Goal: Information Seeking & Learning: Learn about a topic

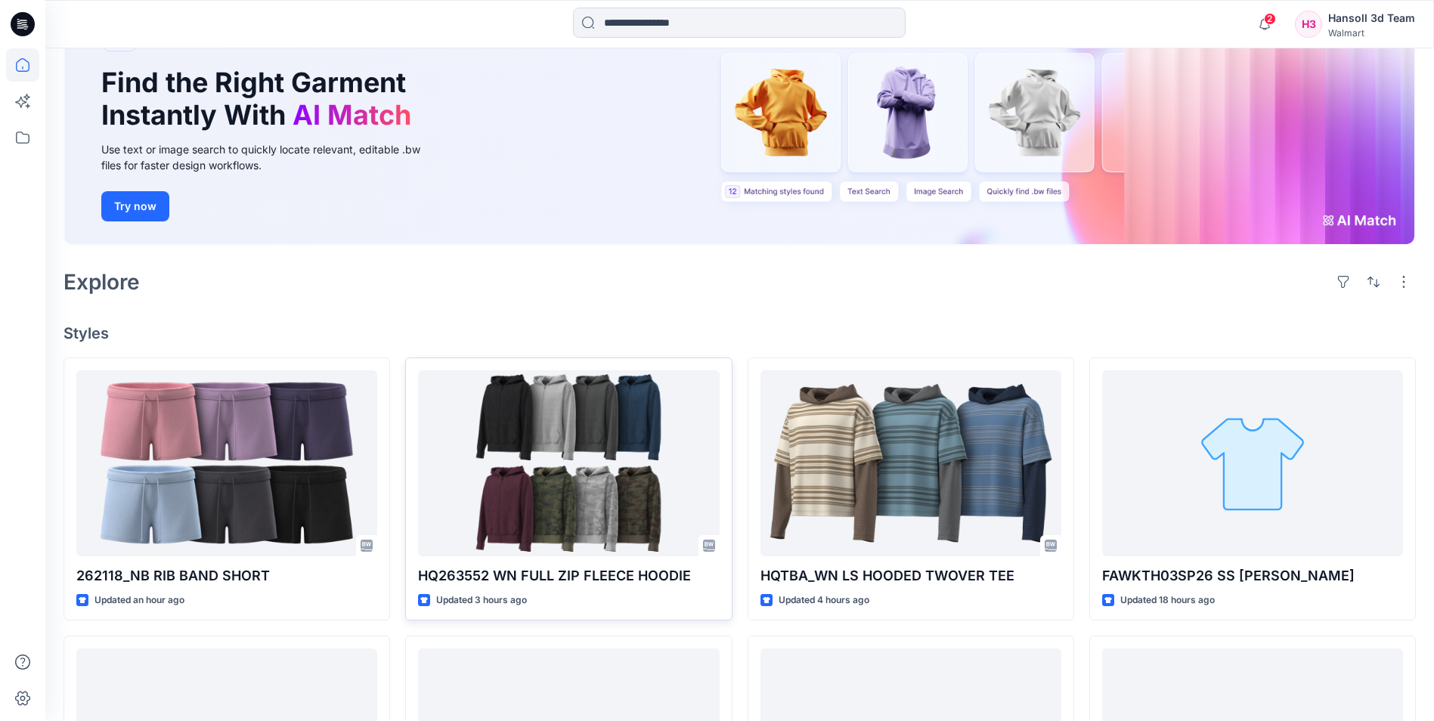
scroll to position [151, 0]
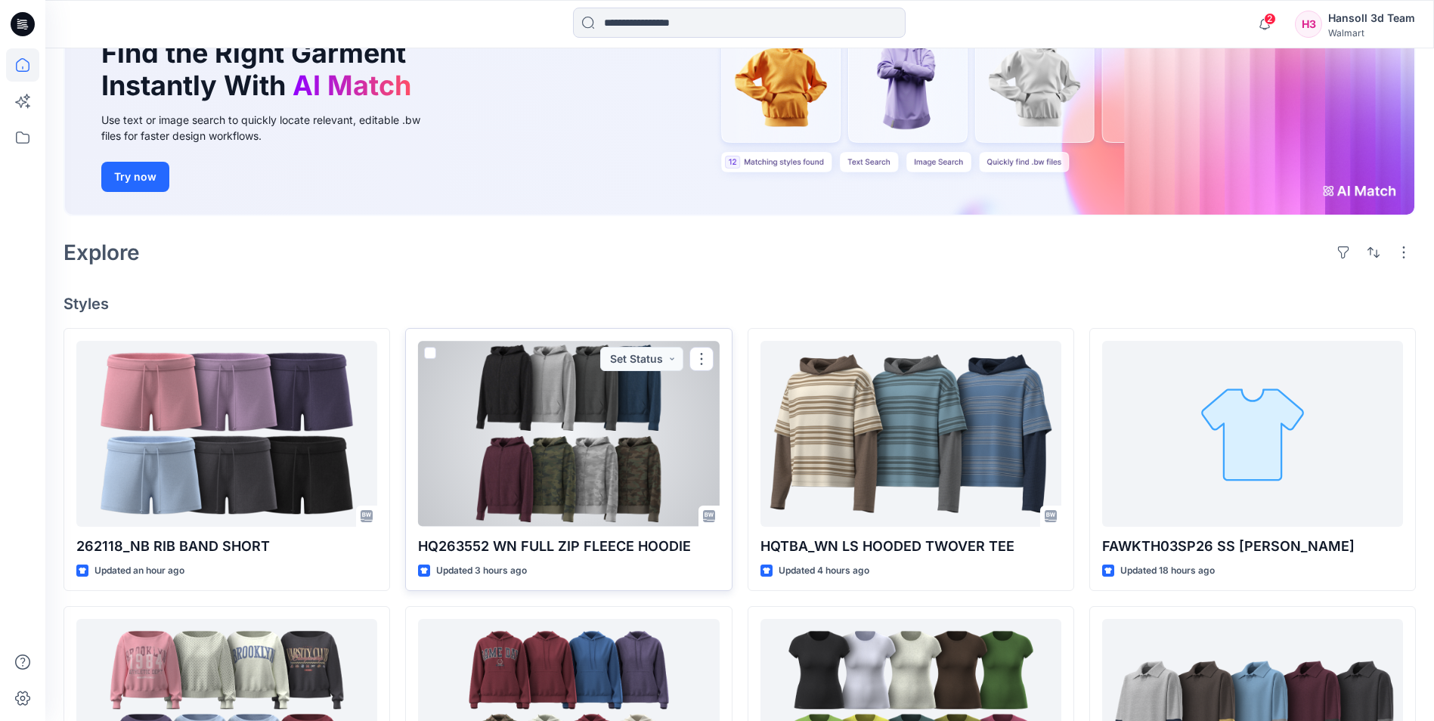
click at [603, 450] on div at bounding box center [568, 433] width 301 height 185
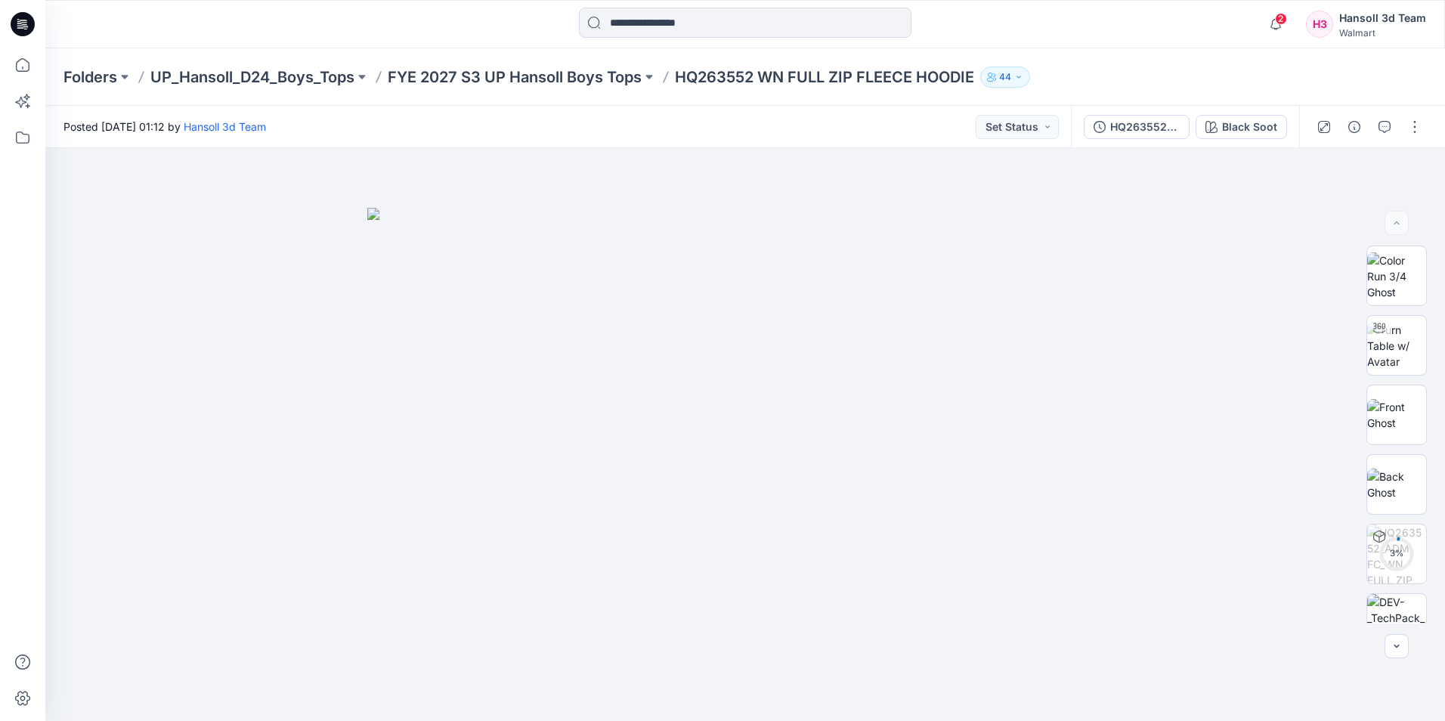
click at [24, 14] on icon at bounding box center [23, 24] width 24 height 24
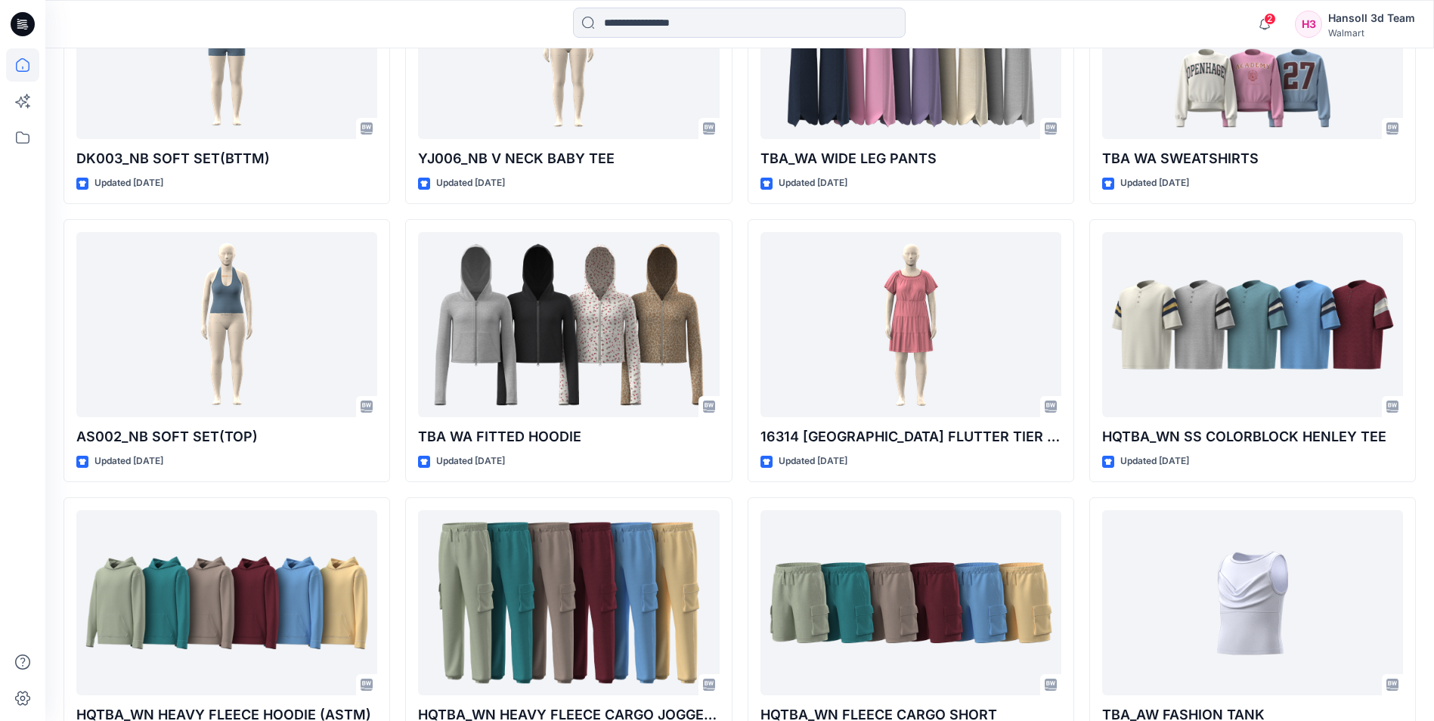
scroll to position [6411, 0]
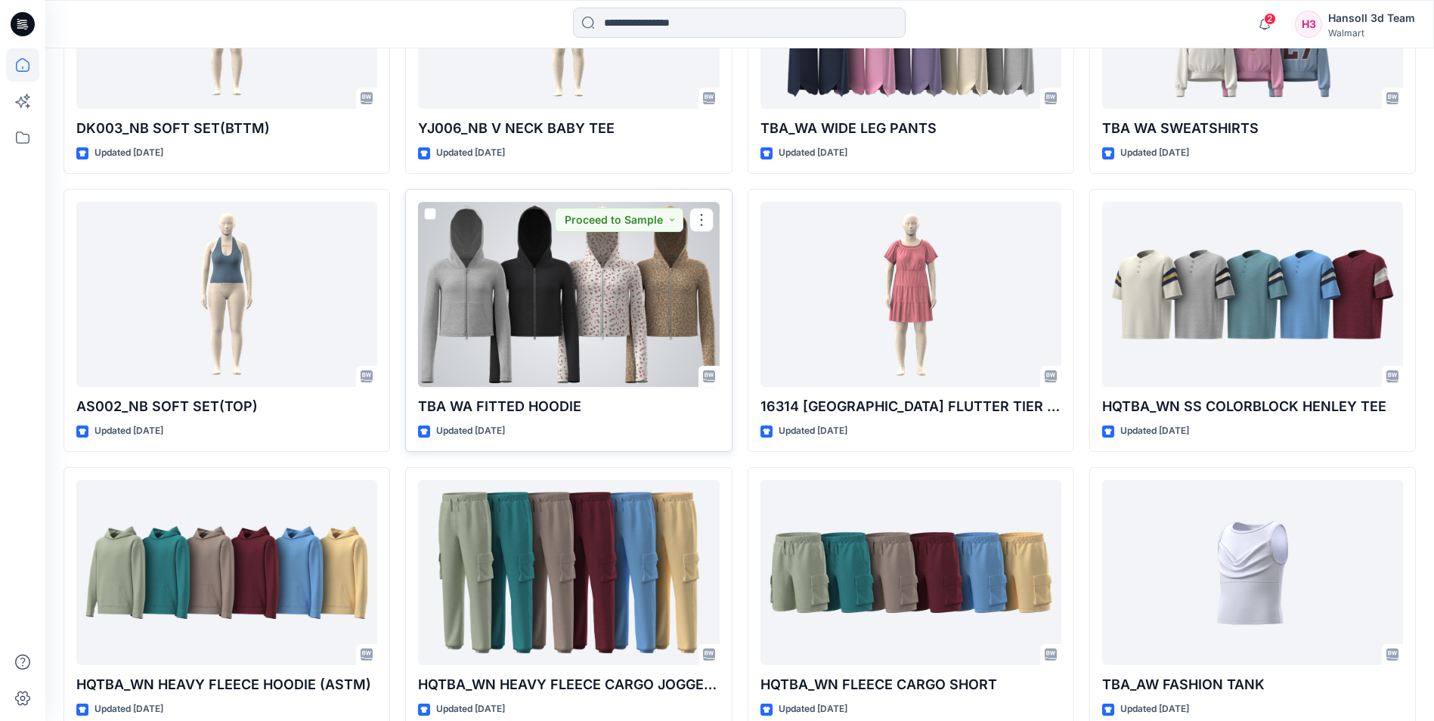
click at [564, 327] on div at bounding box center [568, 294] width 301 height 185
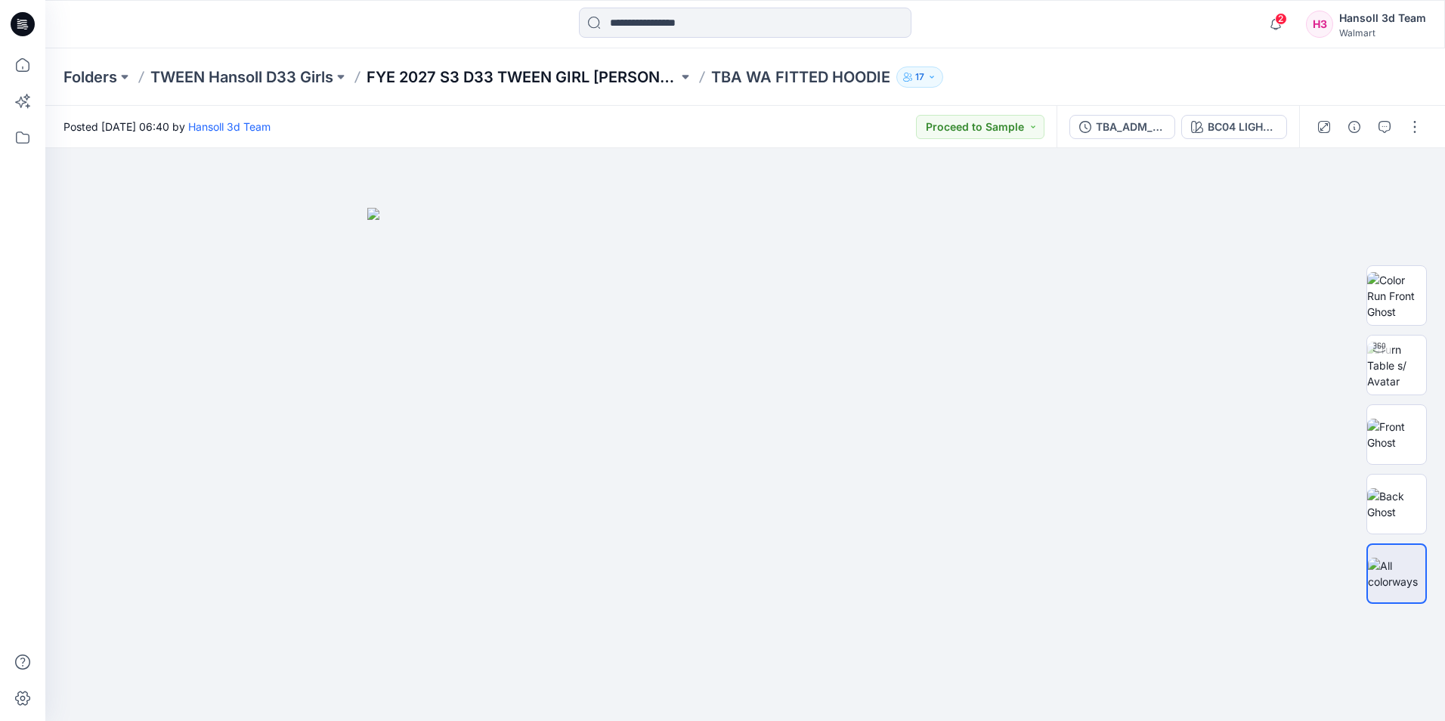
click at [525, 70] on p "FYE 2027 S3 D33 TWEEN GIRL [PERSON_NAME]" at bounding box center [522, 77] width 311 height 21
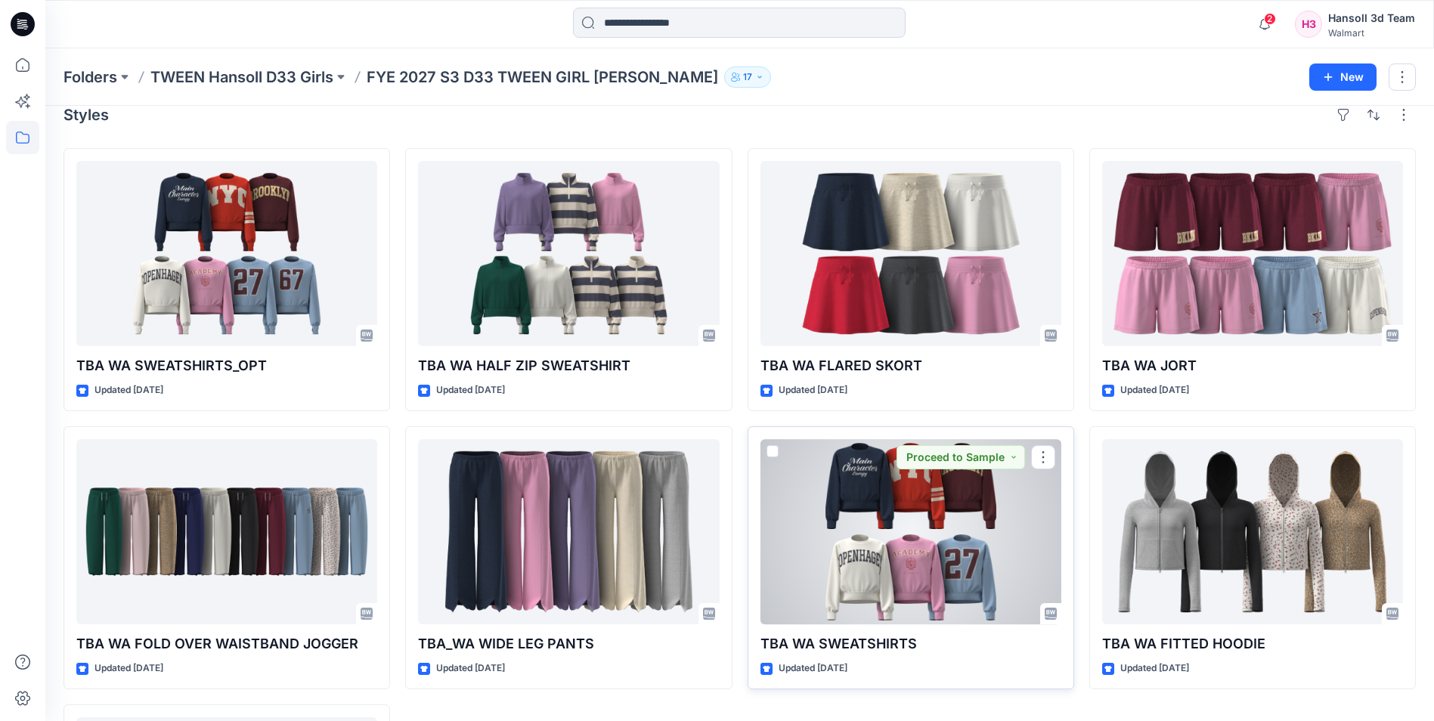
scroll to position [286, 0]
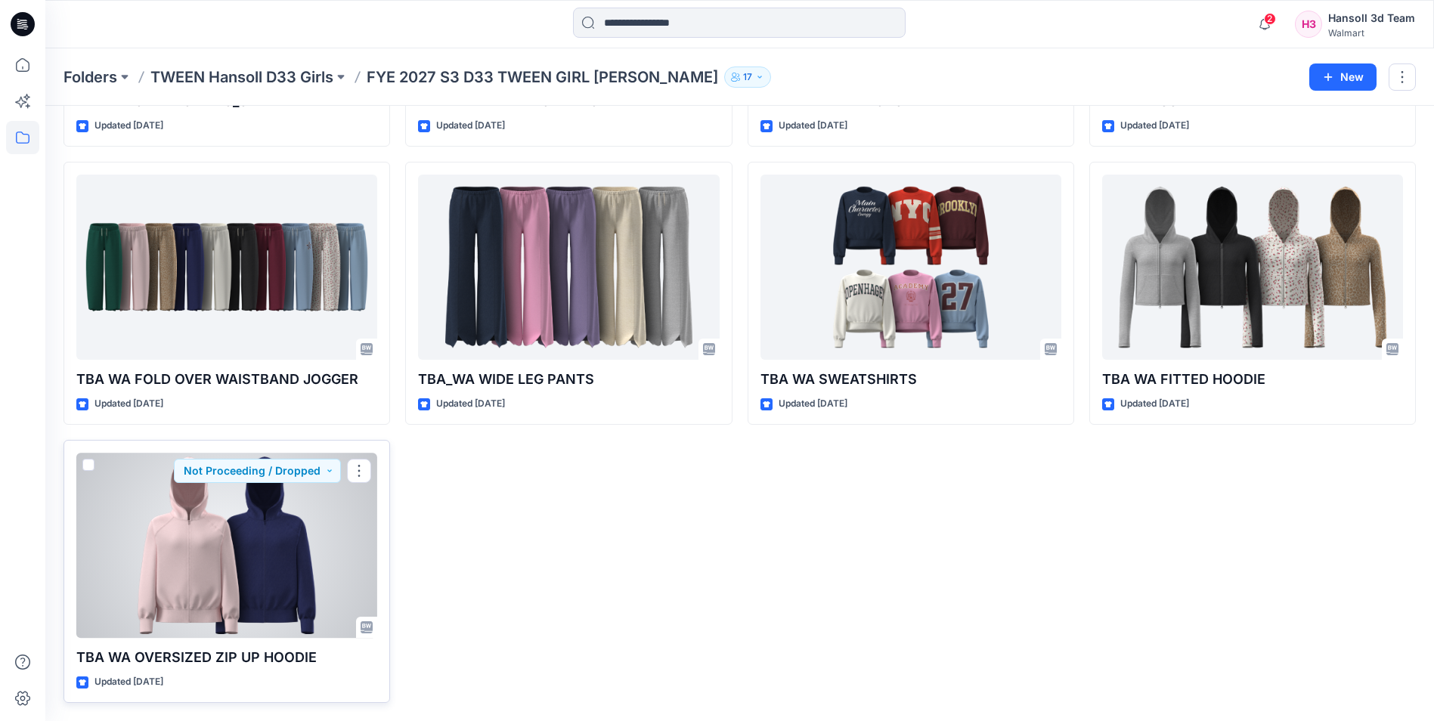
click at [221, 564] on div at bounding box center [226, 545] width 301 height 185
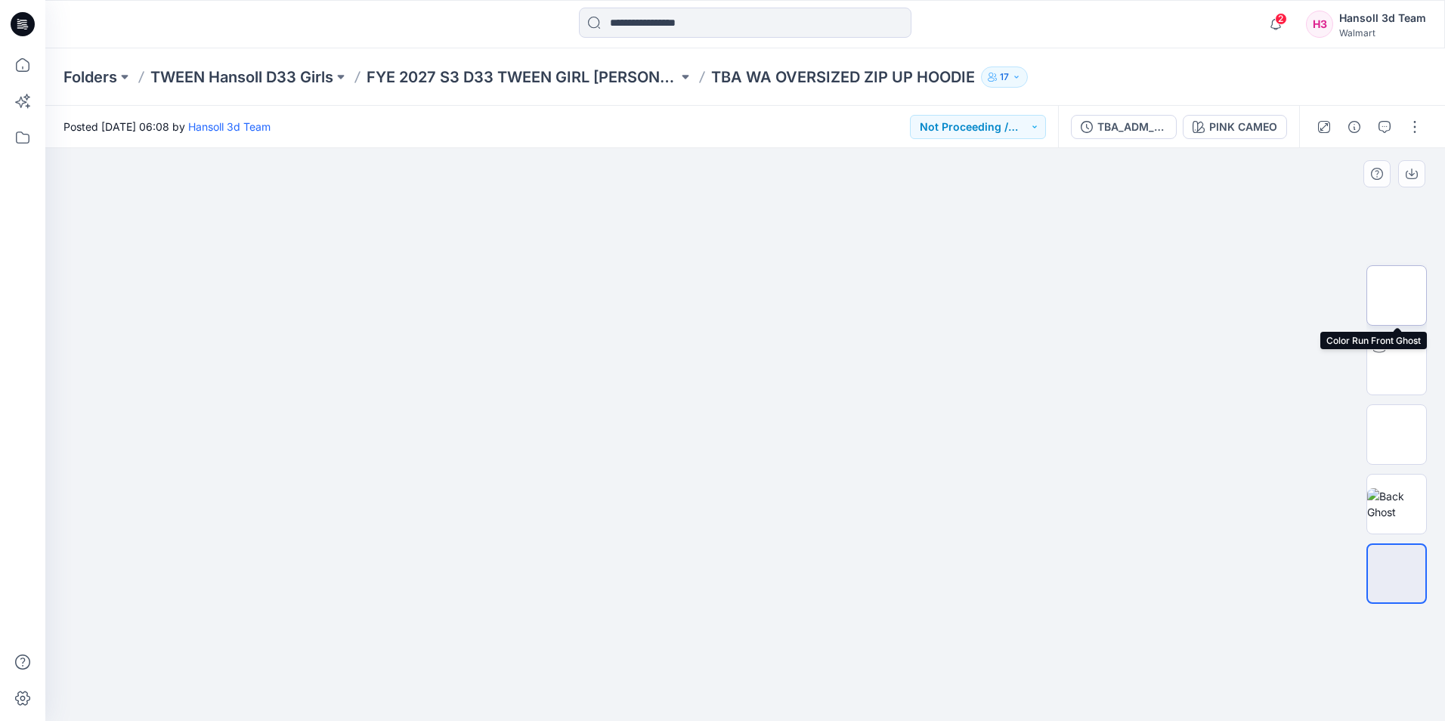
click at [1397, 296] on img at bounding box center [1397, 296] width 0 height 0
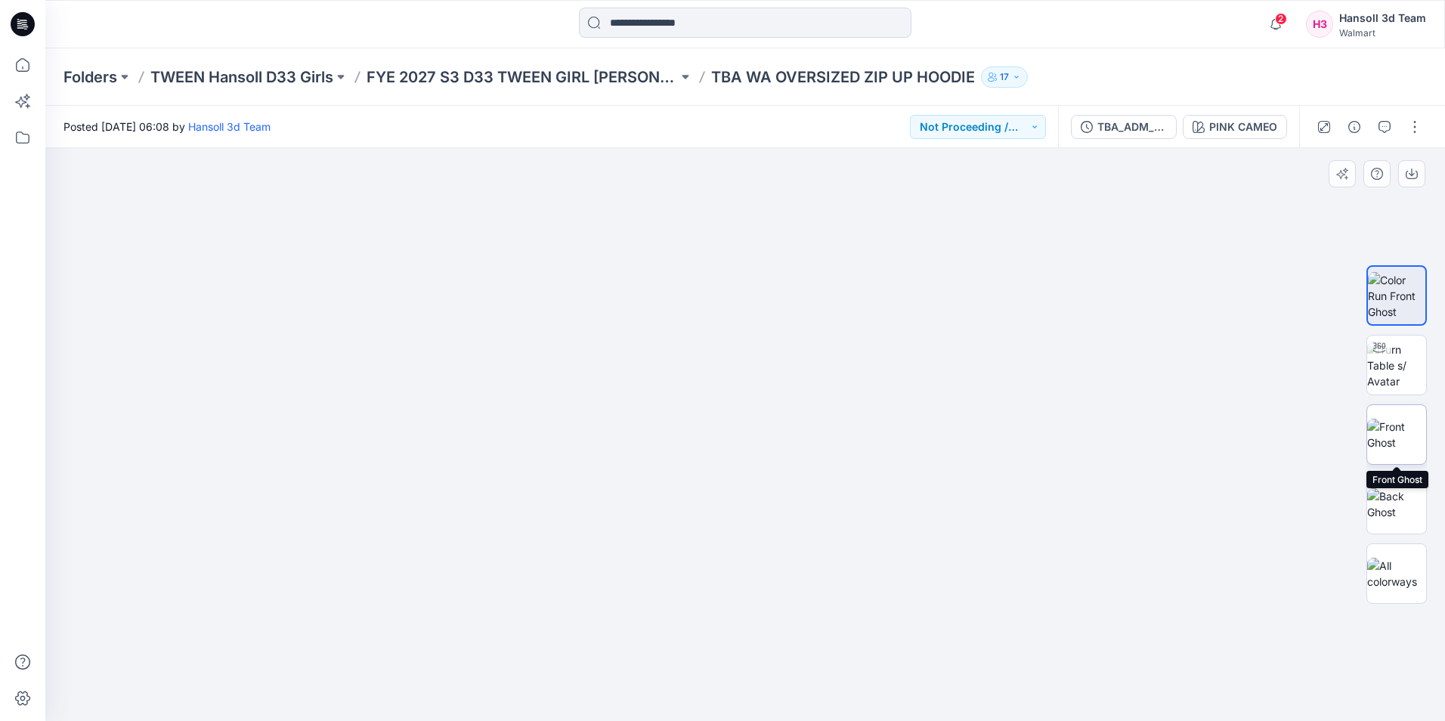
click at [1399, 432] on img at bounding box center [1397, 435] width 59 height 32
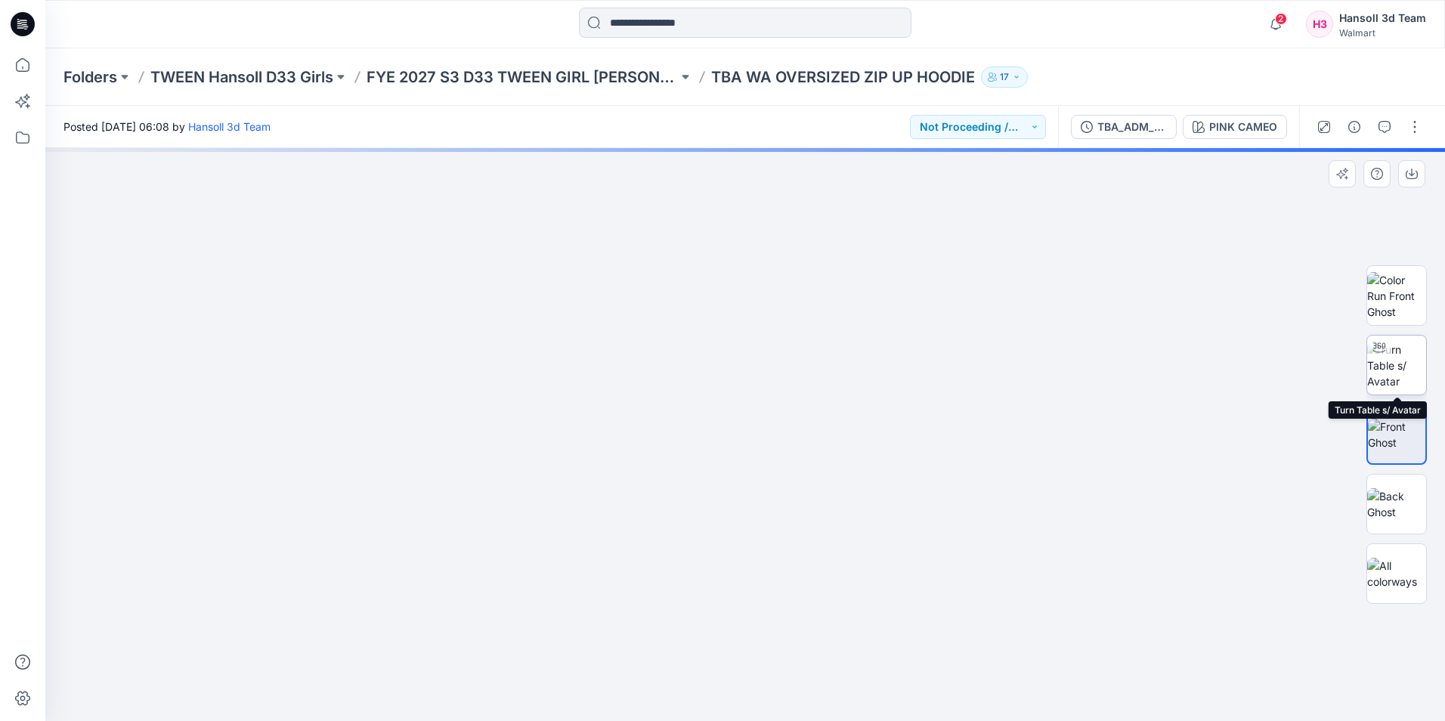
click at [1405, 367] on img at bounding box center [1397, 366] width 59 height 48
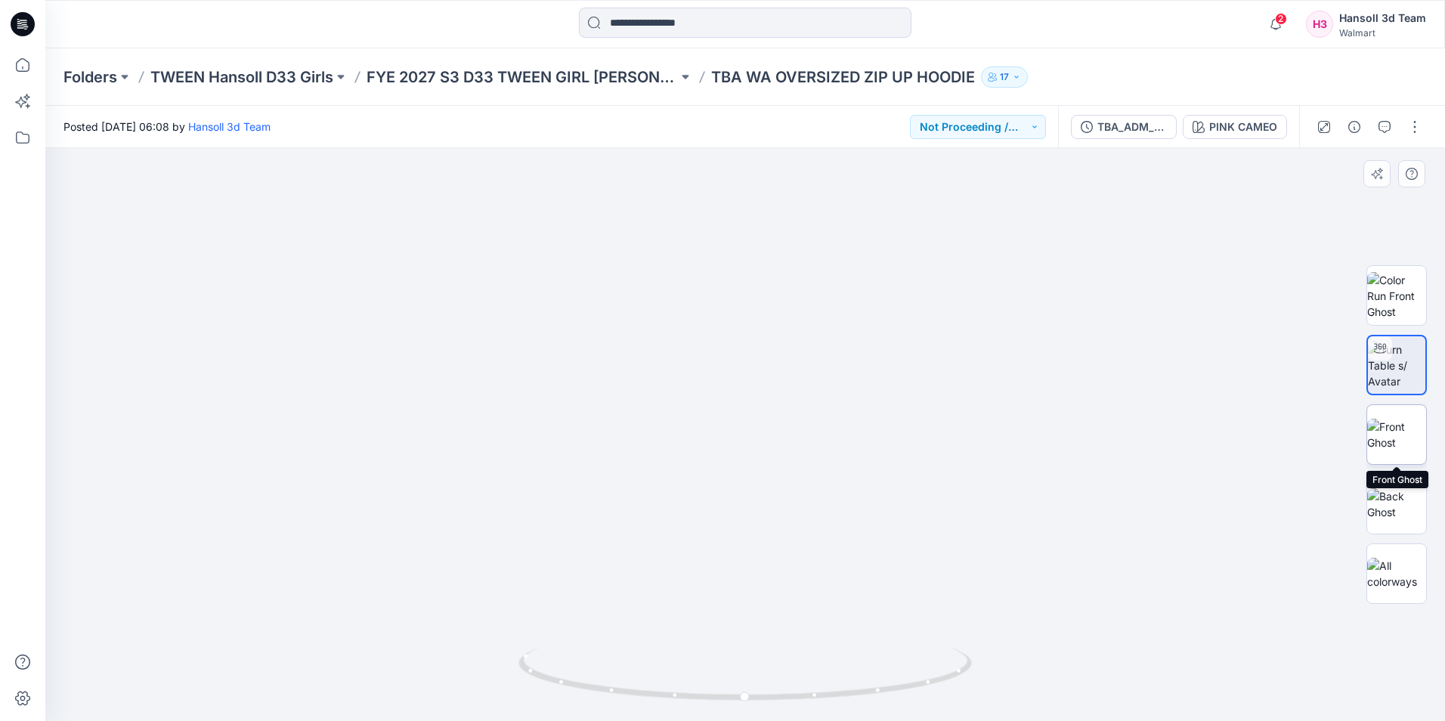
click at [1402, 447] on img at bounding box center [1397, 435] width 59 height 32
click at [441, 73] on p "FYE 2027 S3 D33 TWEEN GIRL [PERSON_NAME]" at bounding box center [522, 77] width 311 height 21
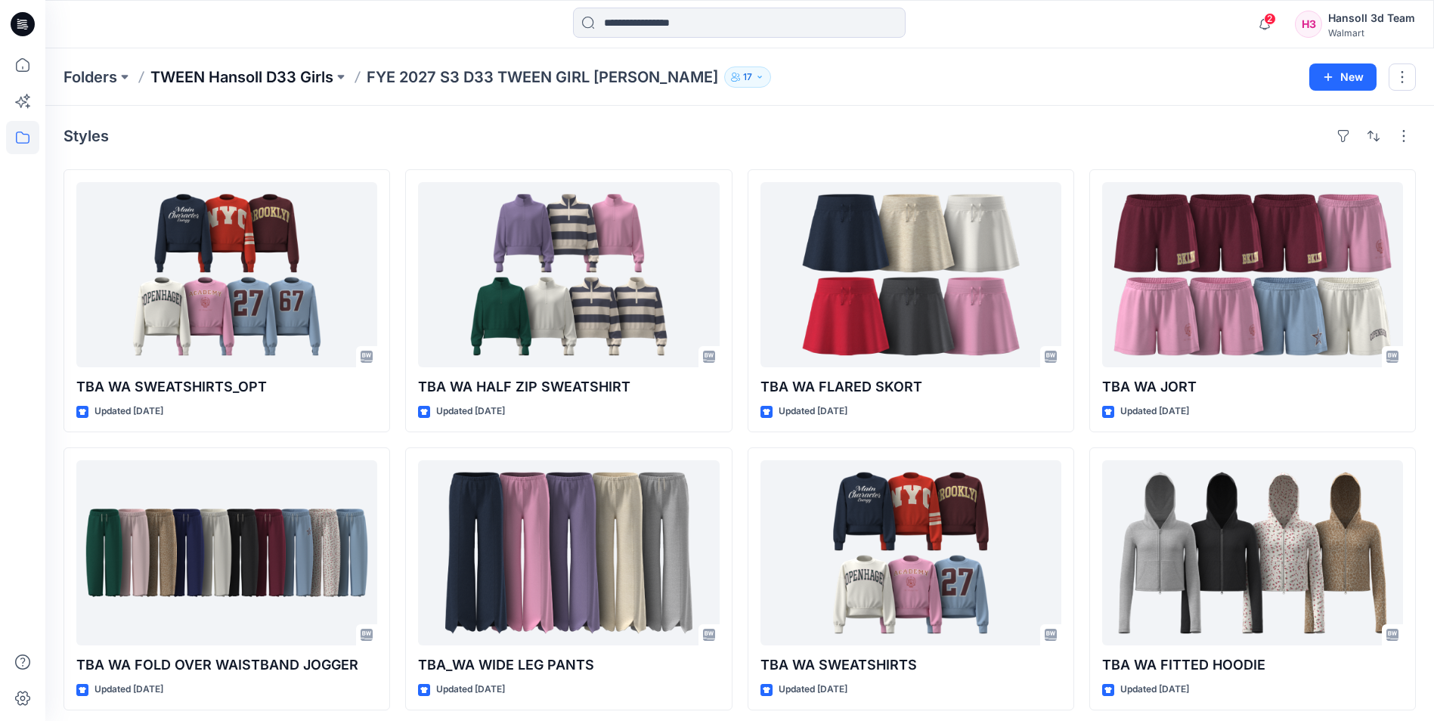
click at [282, 80] on p "TWEEN Hansoll D33 Girls" at bounding box center [241, 77] width 183 height 21
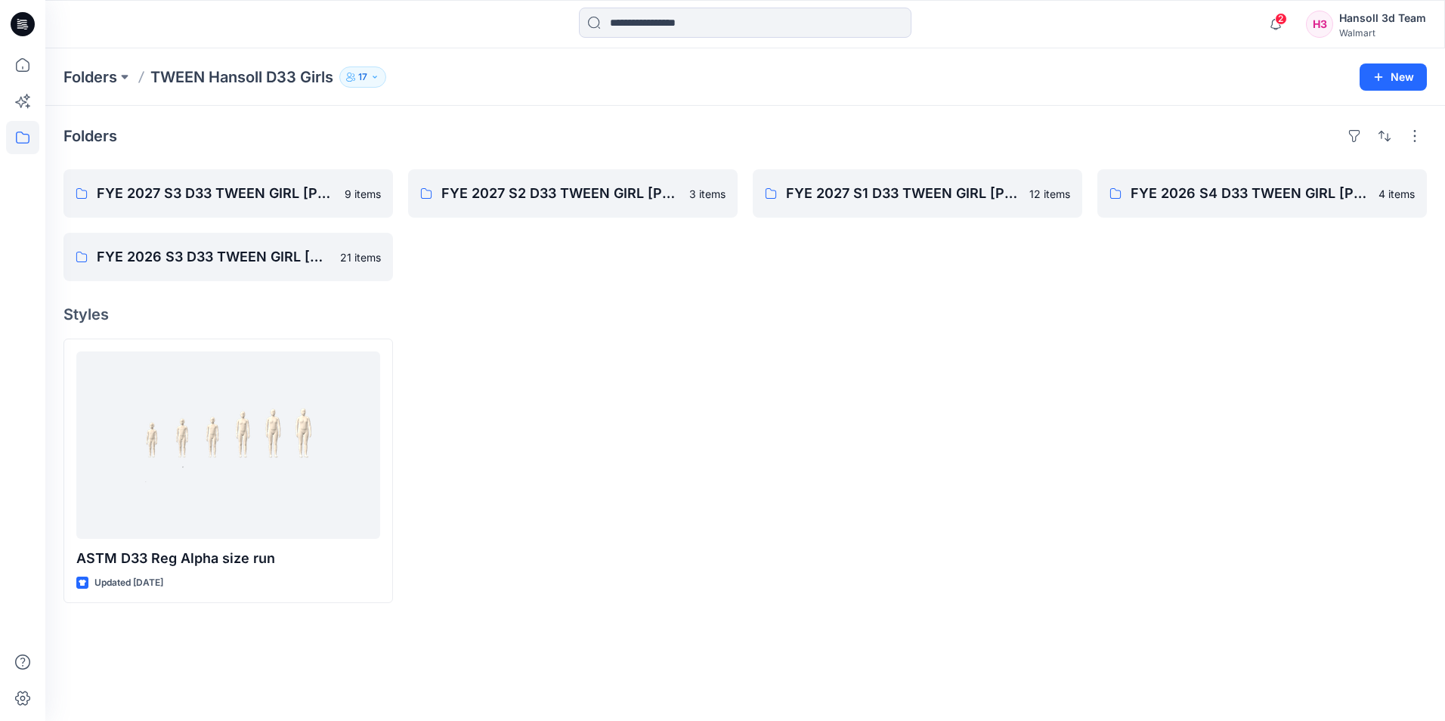
click at [23, 28] on icon at bounding box center [20, 27] width 7 height 1
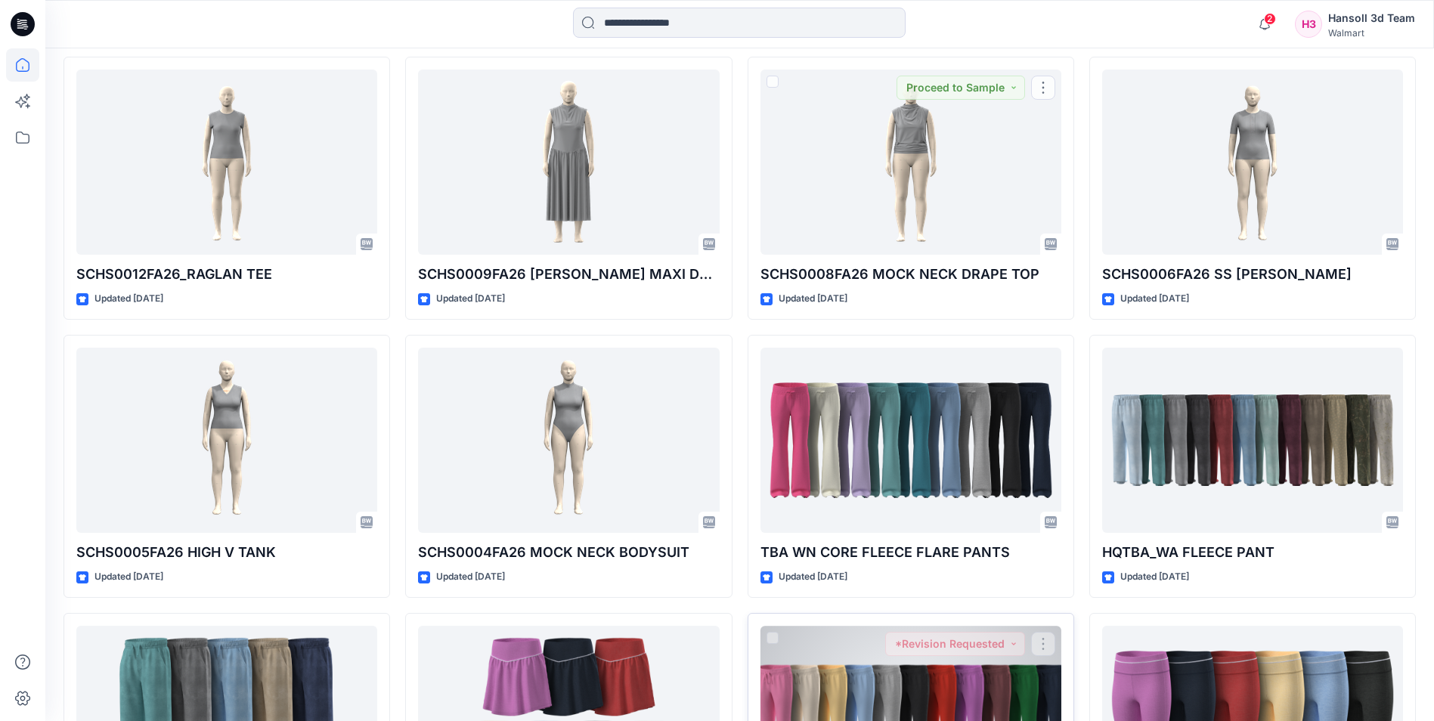
scroll to position [4082, 0]
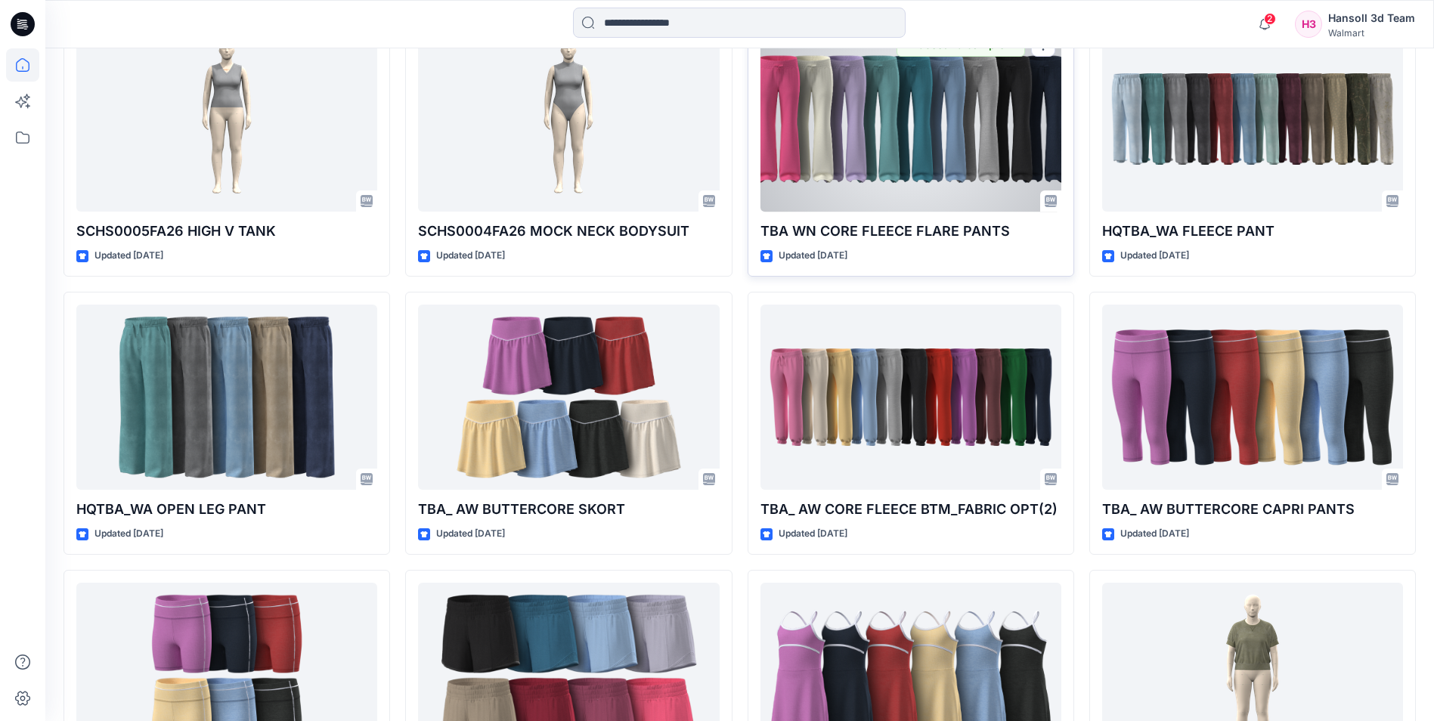
click at [977, 142] on div at bounding box center [910, 118] width 301 height 185
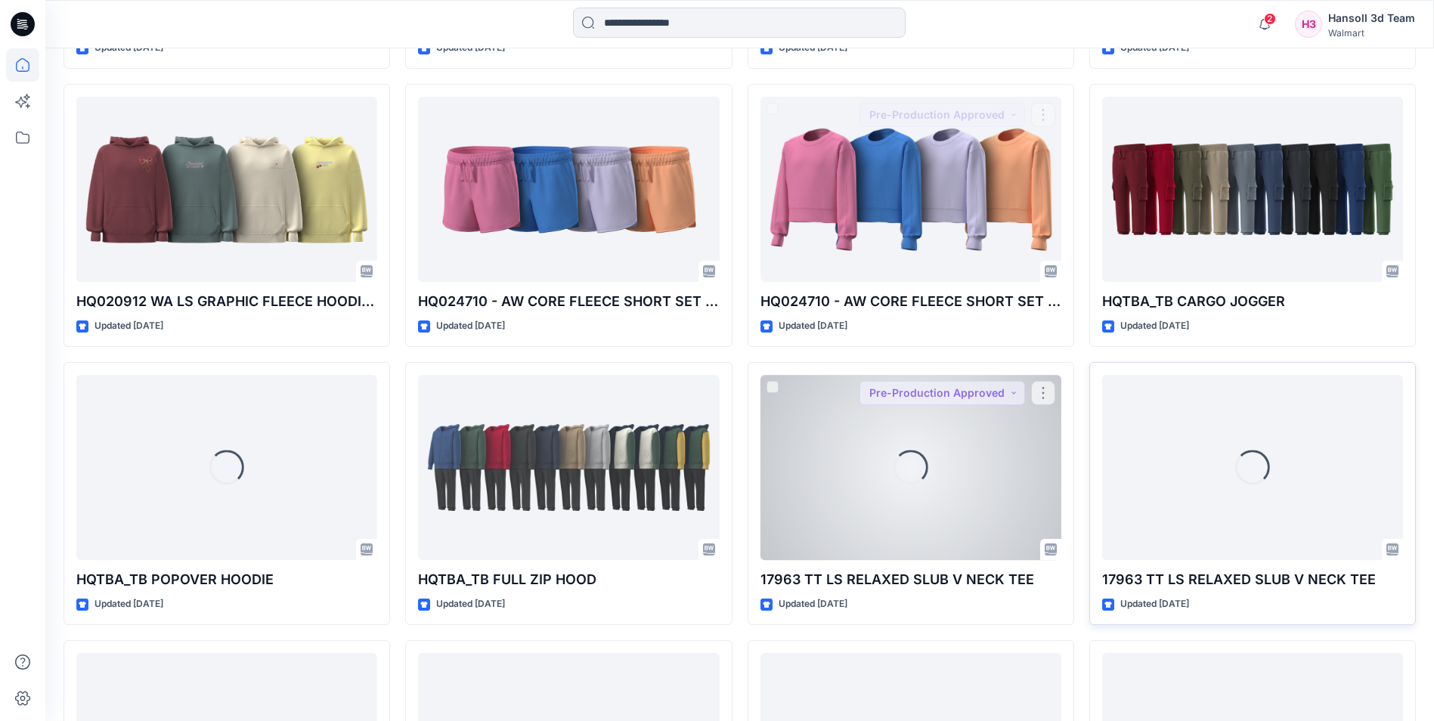
scroll to position [7629, 0]
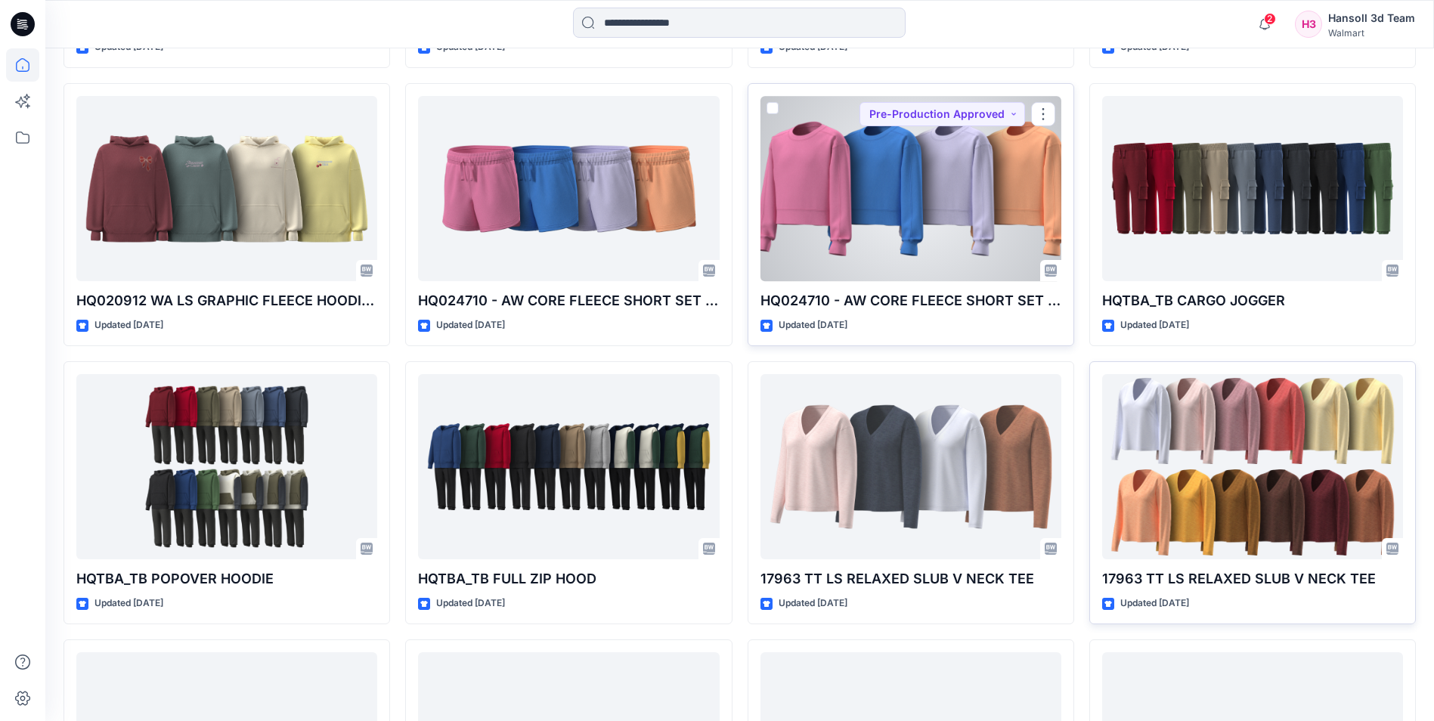
click at [906, 221] on div at bounding box center [910, 188] width 301 height 185
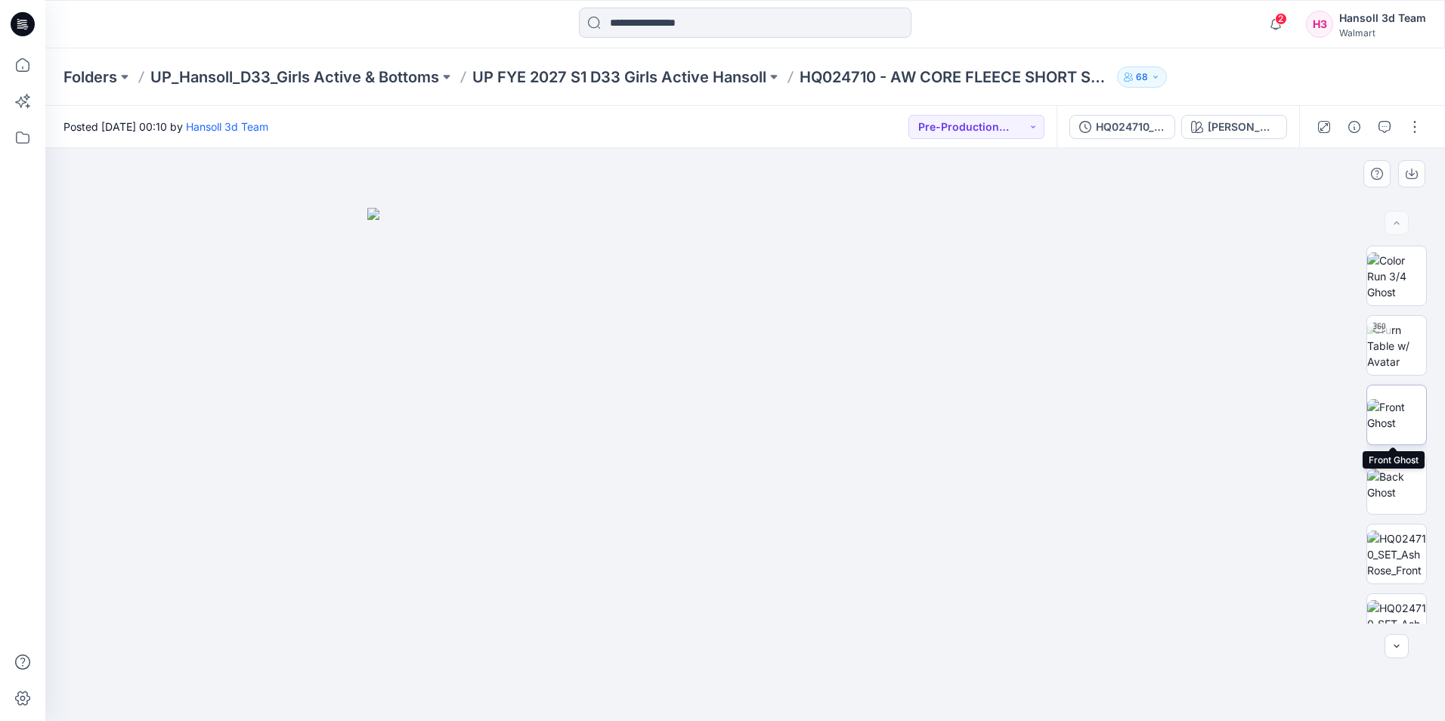
click at [1399, 399] on img at bounding box center [1397, 415] width 59 height 32
click at [1379, 338] on div at bounding box center [1380, 328] width 24 height 24
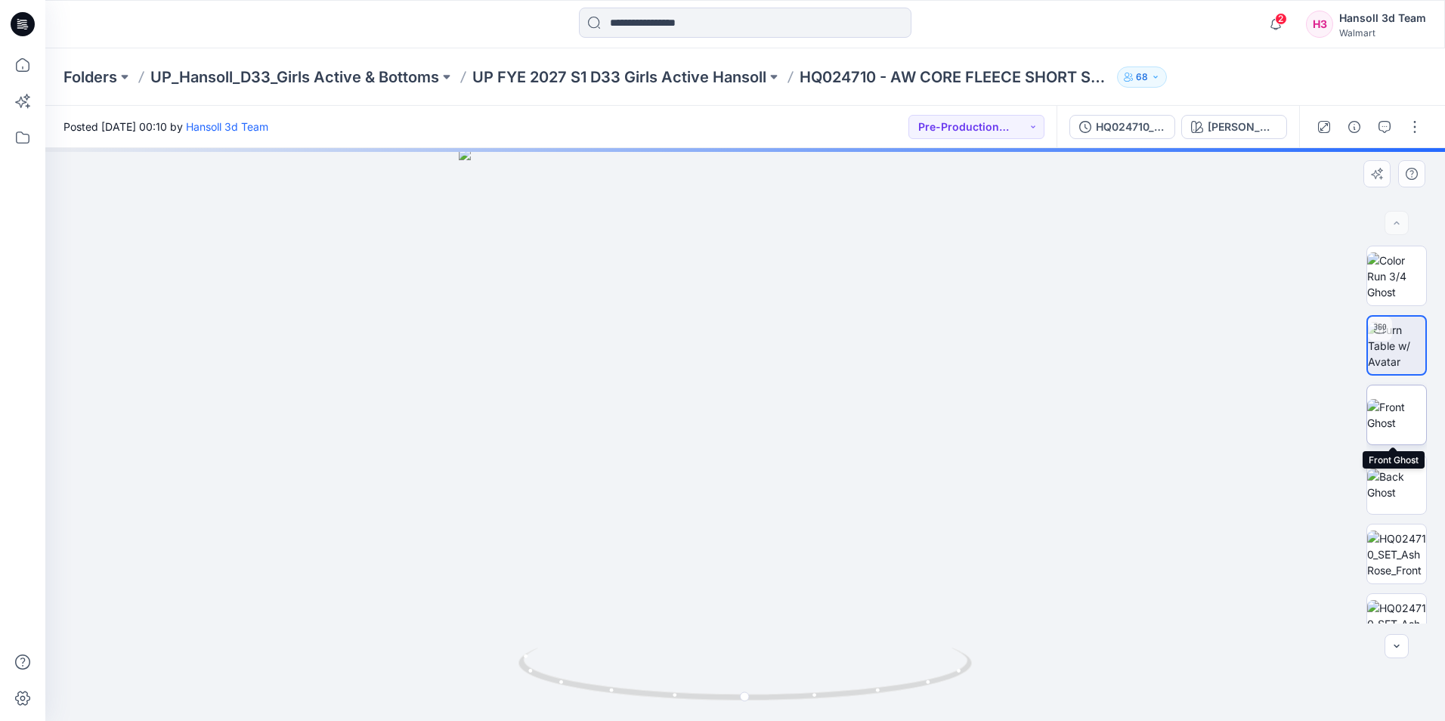
click at [1396, 410] on img at bounding box center [1397, 415] width 59 height 32
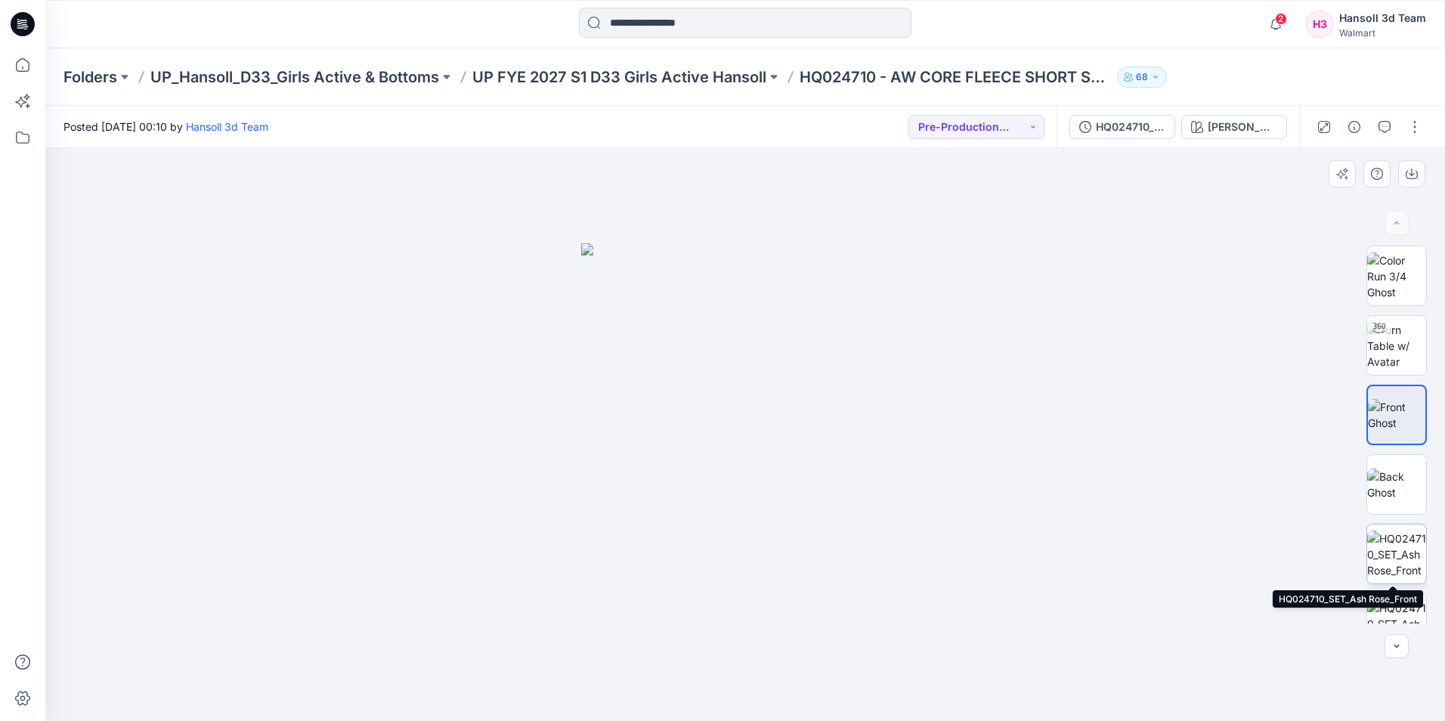
click at [1393, 562] on img at bounding box center [1397, 555] width 59 height 48
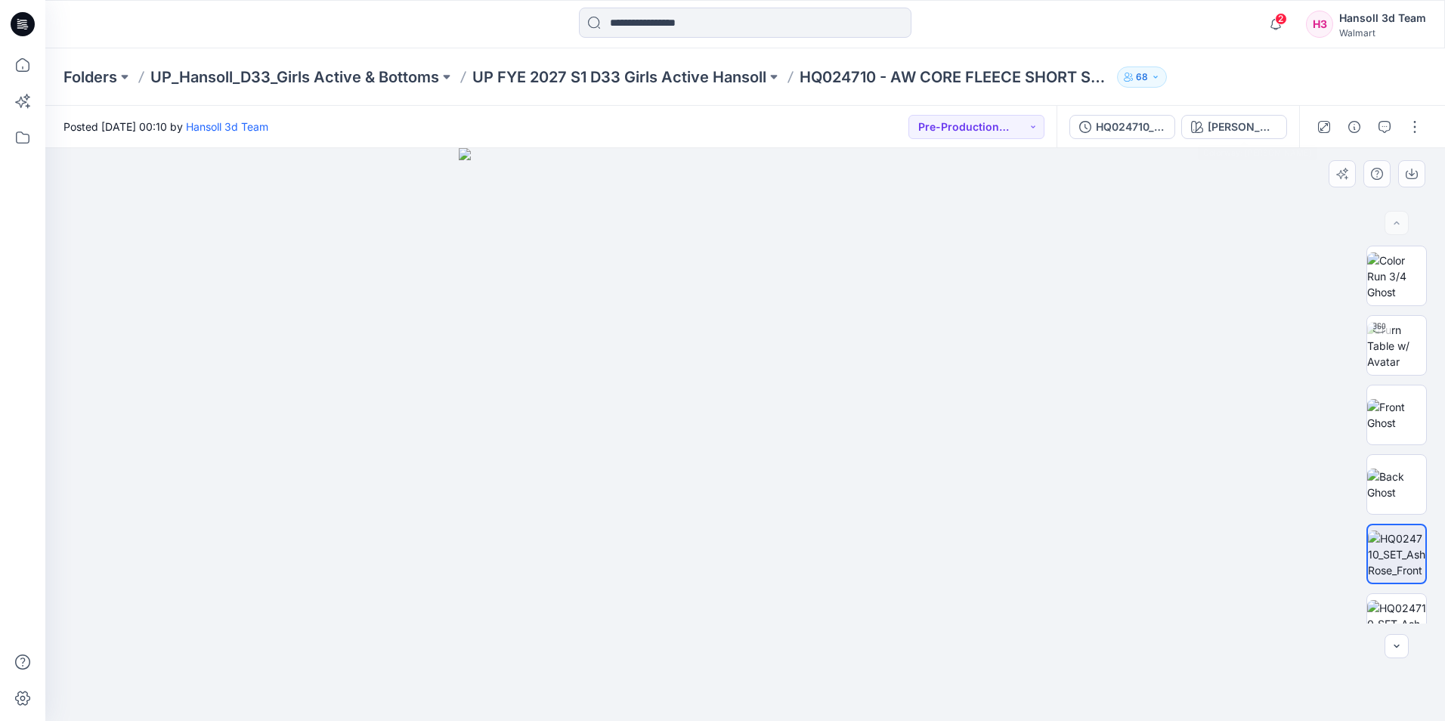
click at [1238, 382] on div at bounding box center [745, 434] width 1400 height 573
click at [1215, 347] on div at bounding box center [745, 434] width 1400 height 573
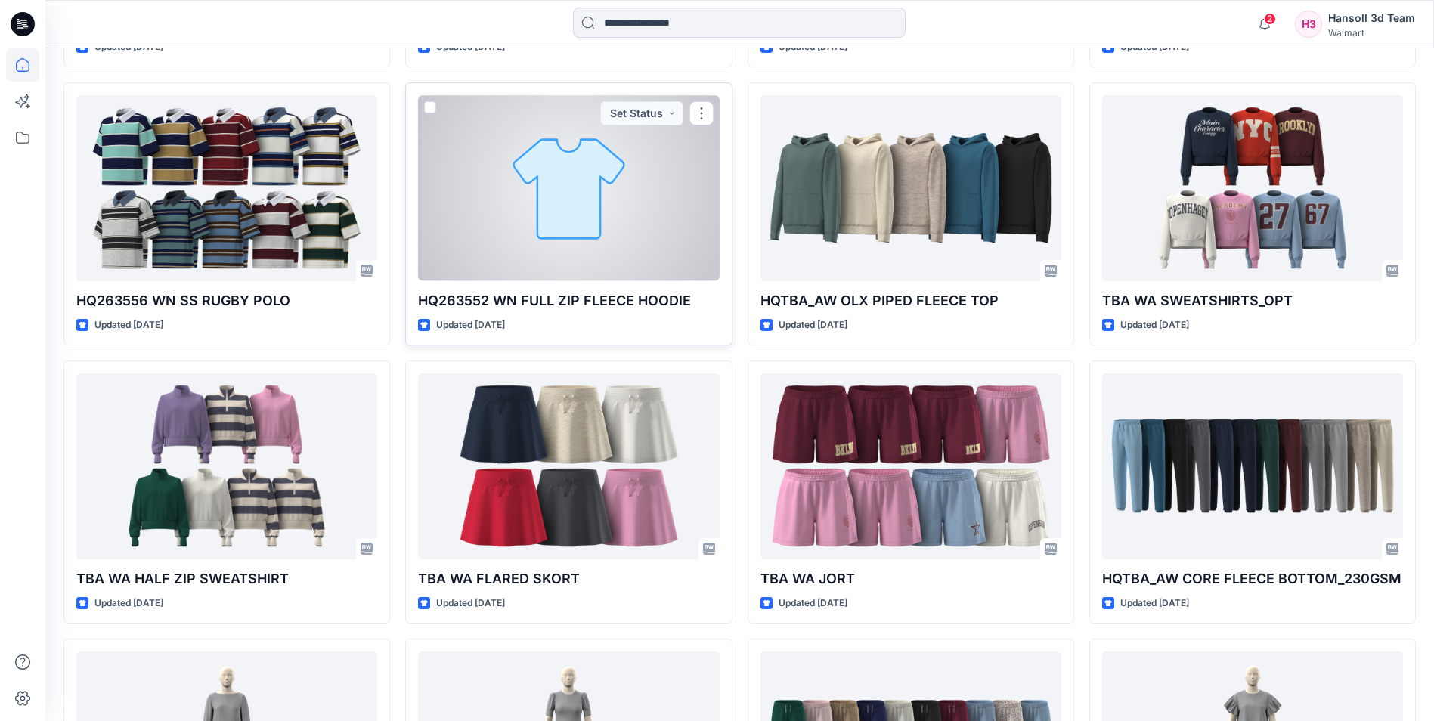
scroll to position [1512, 0]
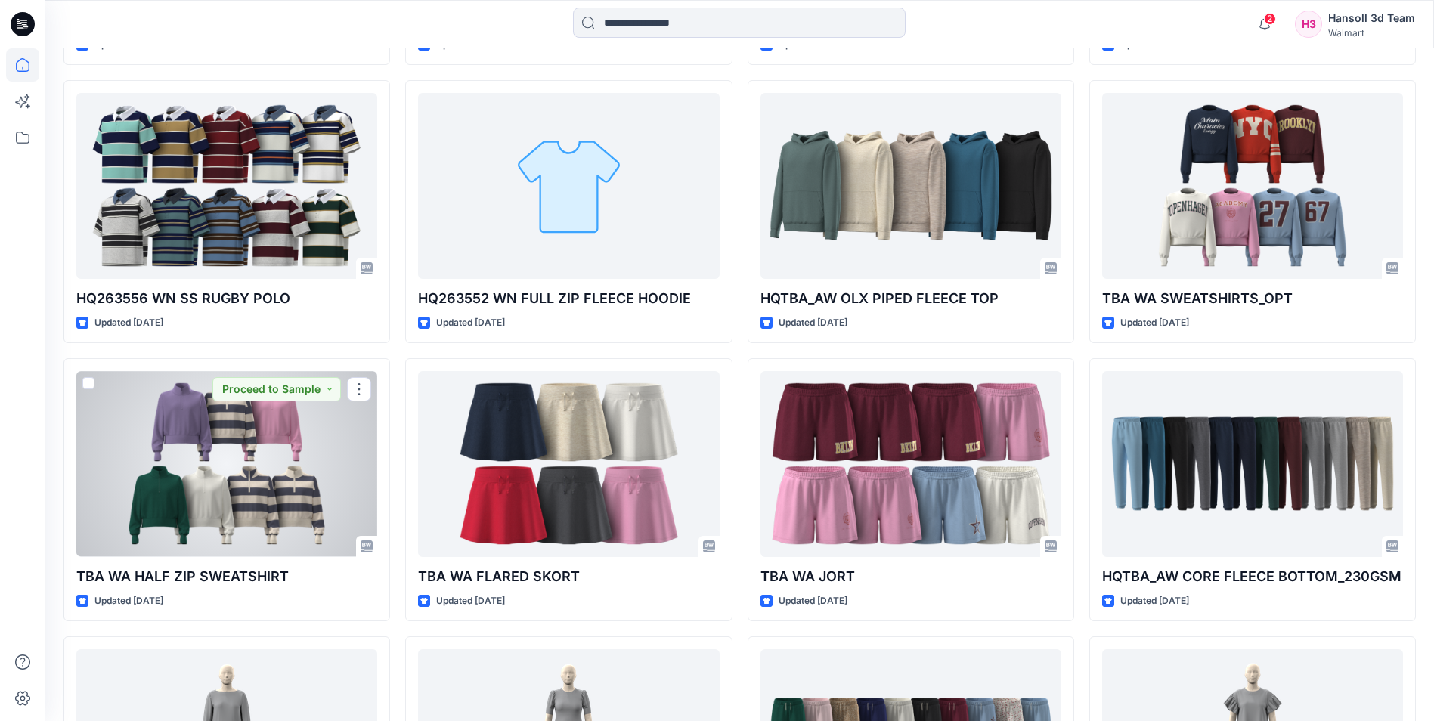
click at [208, 460] on div at bounding box center [226, 463] width 301 height 185
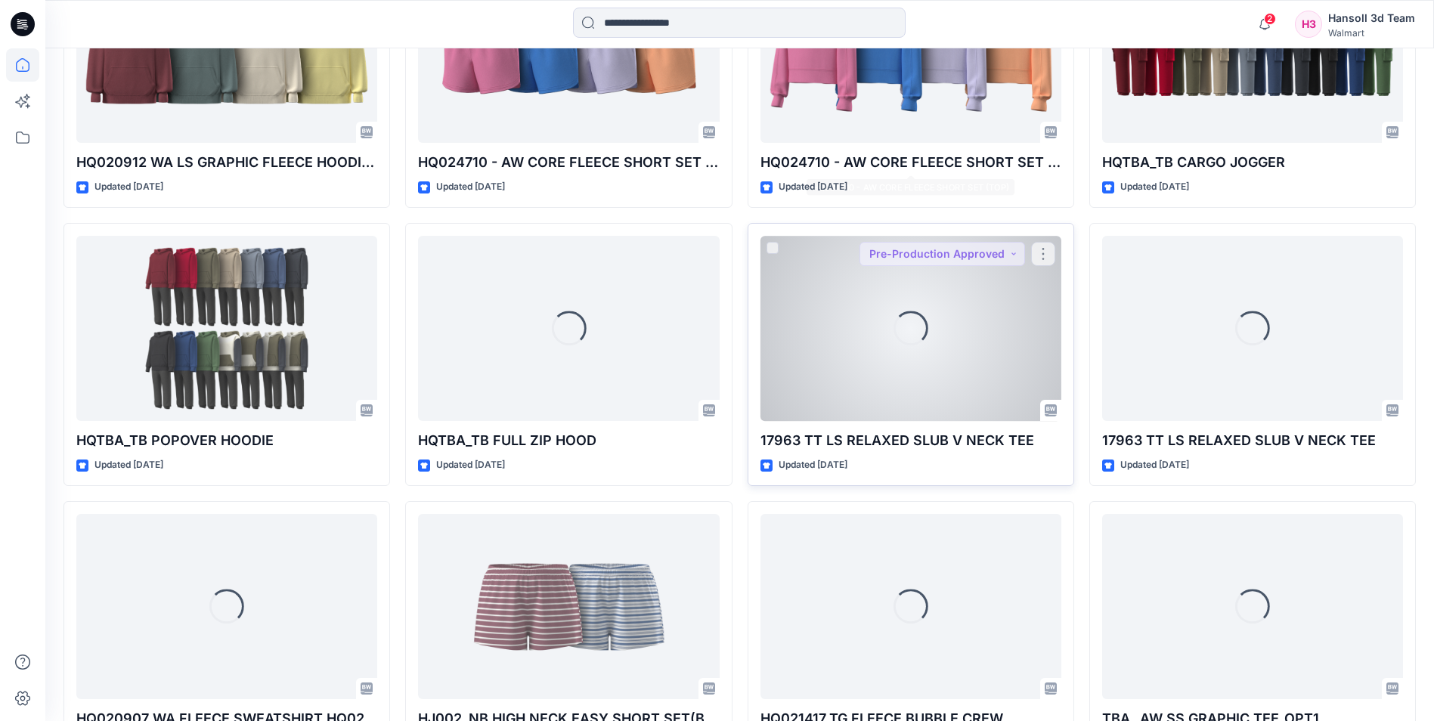
scroll to position [7780, 0]
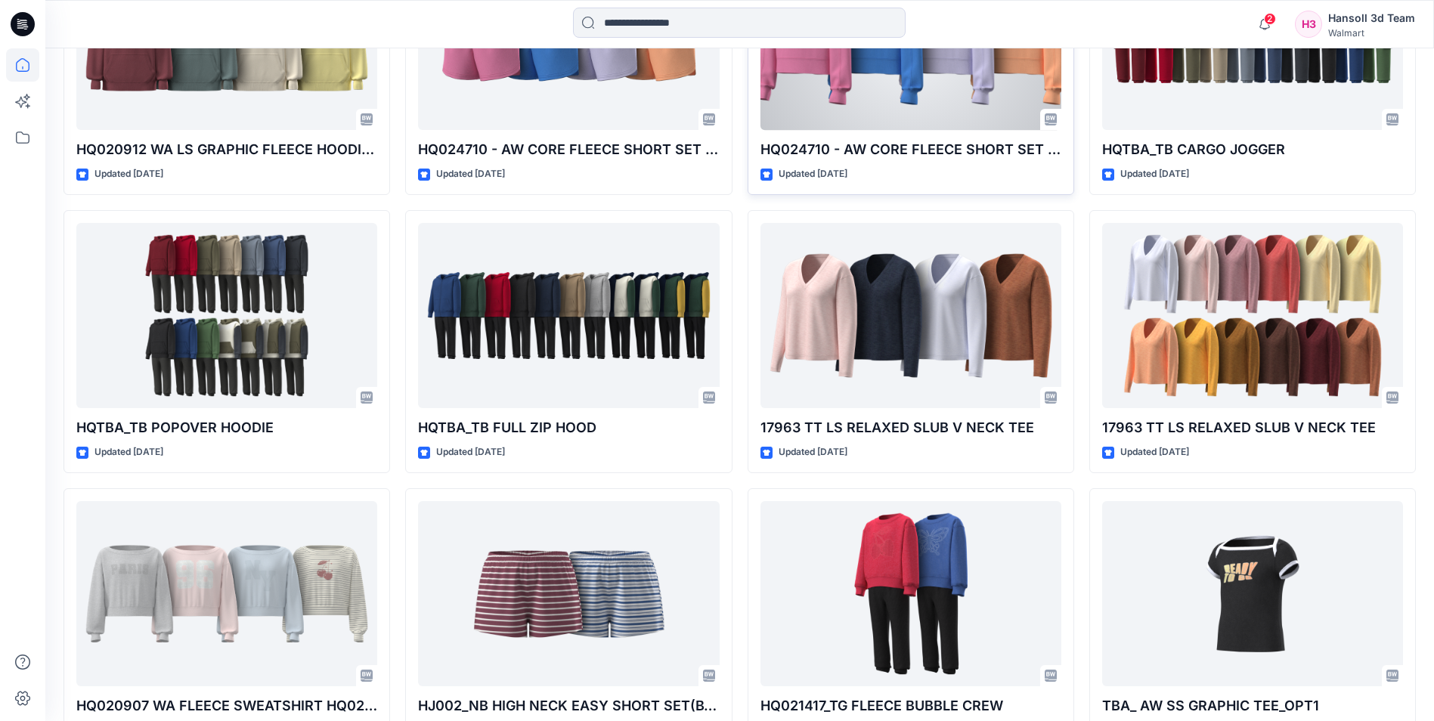
click at [918, 100] on div at bounding box center [910, 37] width 301 height 185
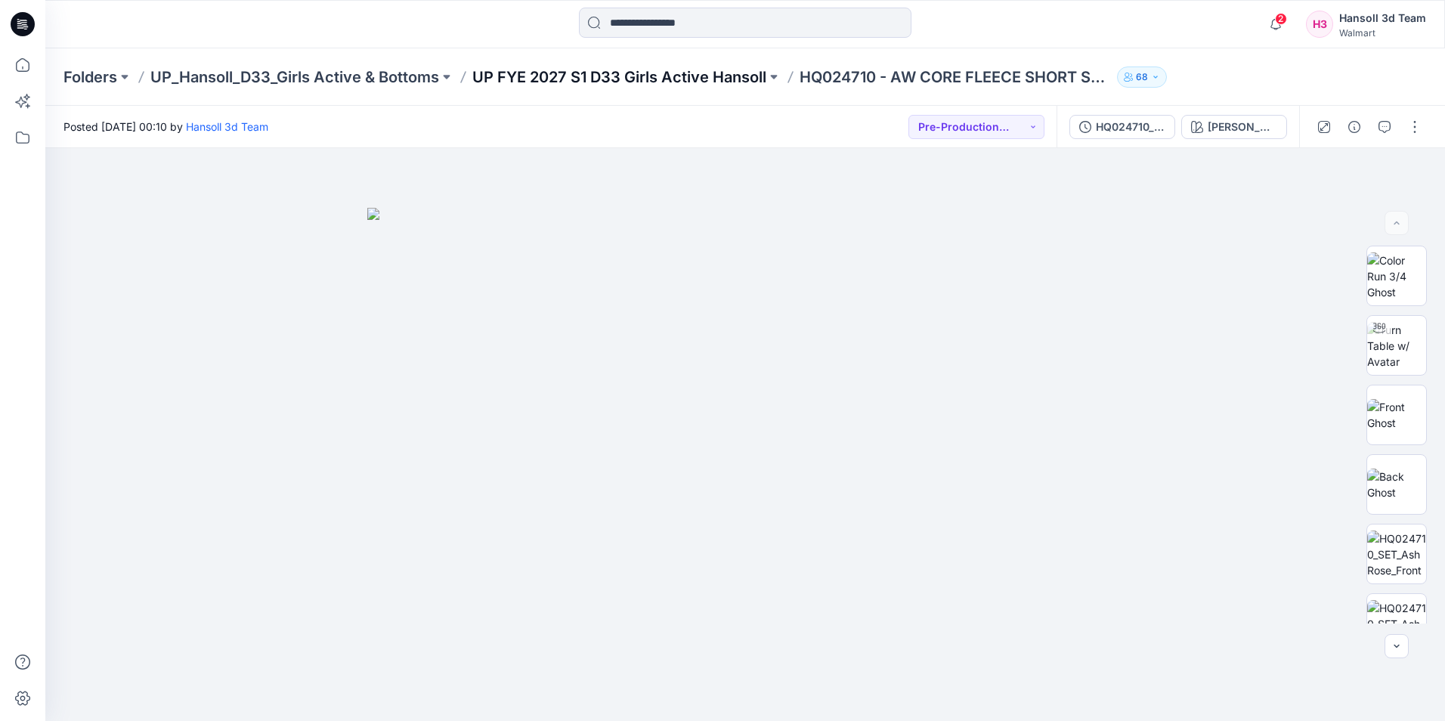
click at [587, 82] on p "UP FYE 2027 S1 D33 Girls Active Hansoll" at bounding box center [619, 77] width 294 height 21
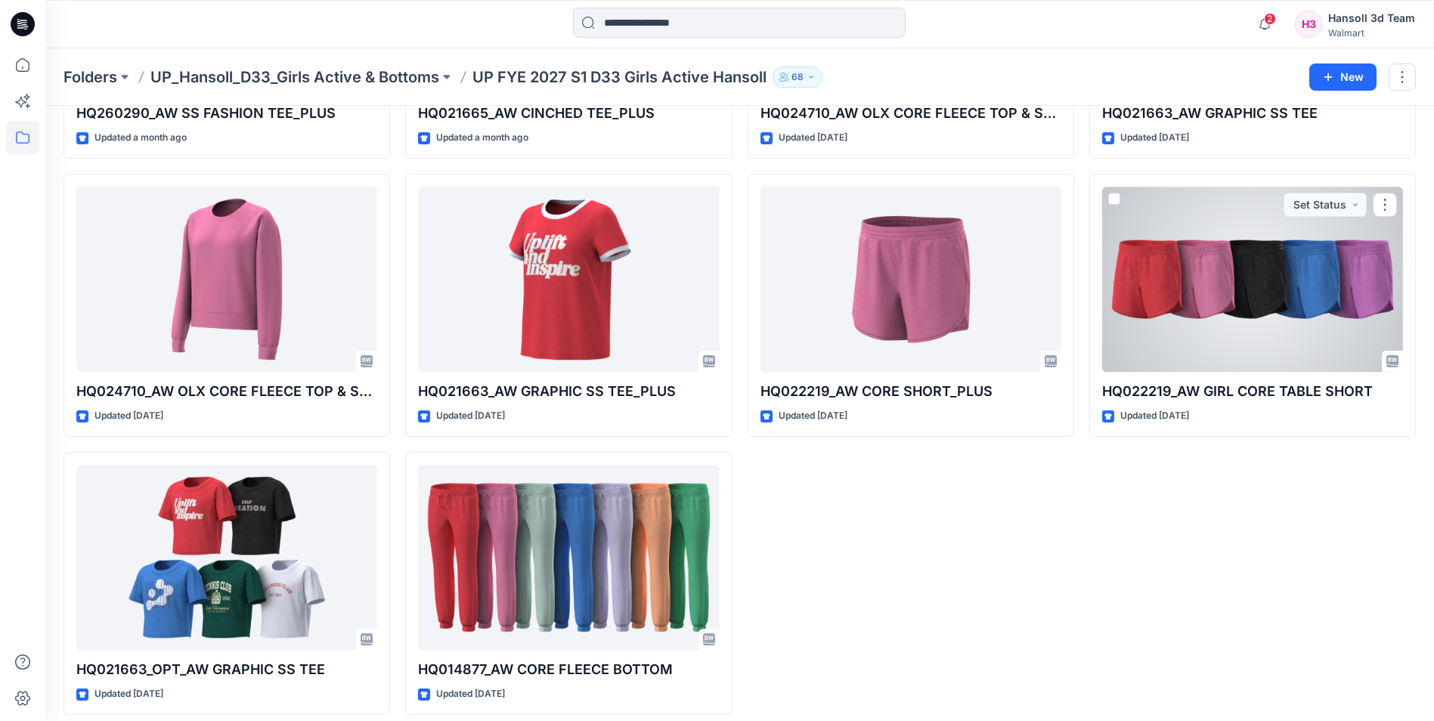
scroll to position [564, 0]
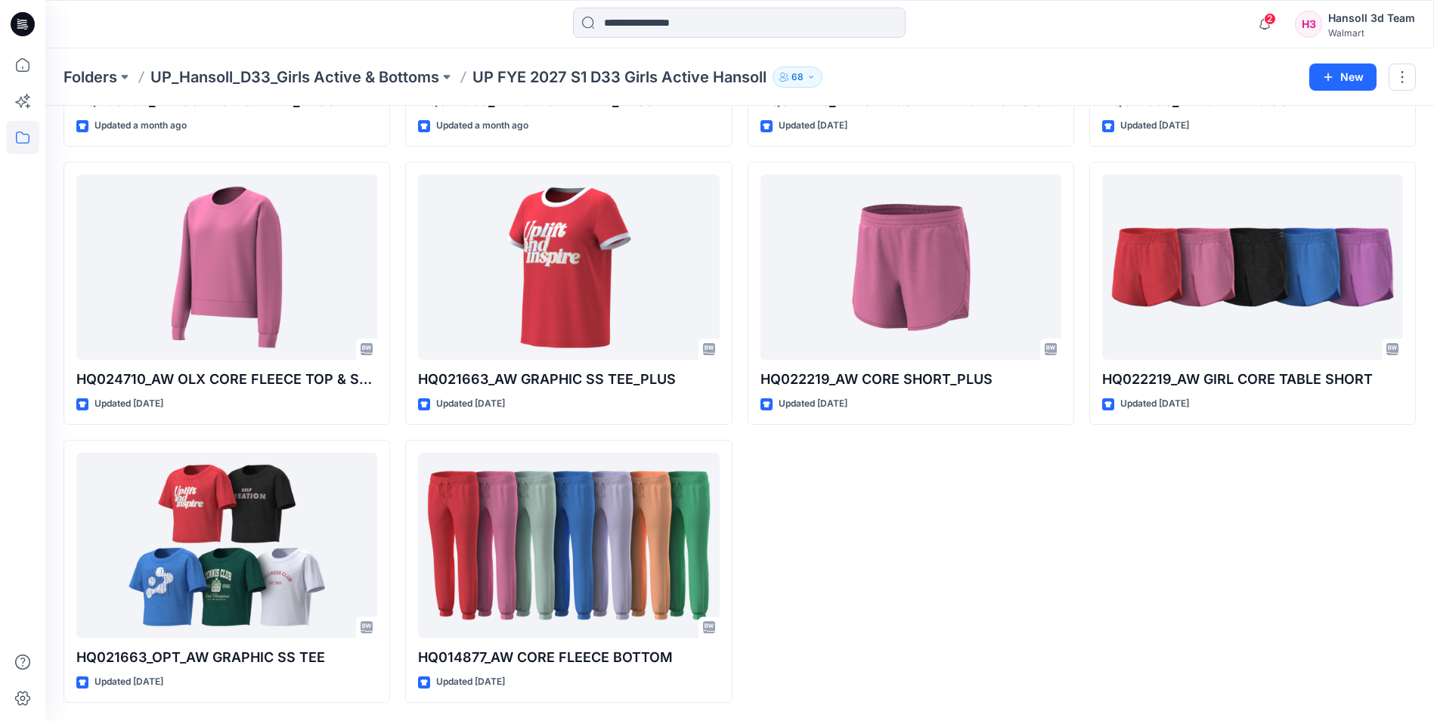
drag, startPoint x: 1066, startPoint y: 581, endPoint x: 1065, endPoint y: 572, distance: 9.9
click at [1066, 579] on div "HQ260290_AW SS FASHION TEE Updated a month ago HQ024710_AW OLX CORE FLEECE TOP …" at bounding box center [911, 154] width 327 height 1098
